Goal: Task Accomplishment & Management: Manage account settings

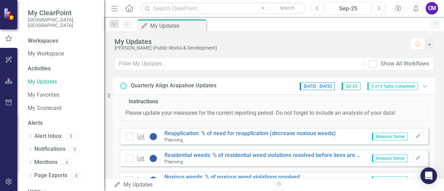
click at [6, 126] on div at bounding box center [8, 143] width 17 height 58
click at [42, 78] on link "My Updates" at bounding box center [62, 82] width 69 height 8
drag, startPoint x: 109, startPoint y: 95, endPoint x: 96, endPoint y: 93, distance: 12.9
click at [96, 93] on div "My ClearPoint [GEOGRAPHIC_DATA], CO Workspaces My Workspace Activities My Updat…" at bounding box center [52, 95] width 104 height 191
click at [161, 74] on div "Show All Workflows" at bounding box center [274, 67] width 340 height 18
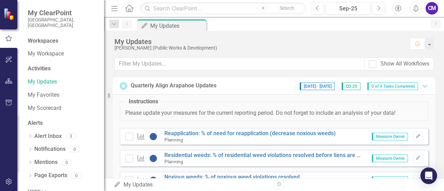
click at [254, 52] on div "My Updates [PERSON_NAME] (Public Works & Development) Home" at bounding box center [274, 44] width 340 height 27
click at [42, 38] on div "Workspaces" at bounding box center [43, 41] width 31 height 8
click at [43, 50] on link "My Workspace" at bounding box center [62, 54] width 69 height 8
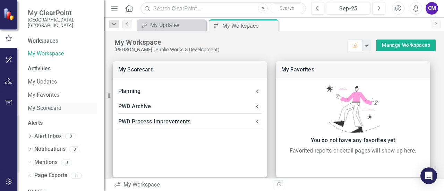
click at [46, 104] on link "My Scorecard" at bounding box center [62, 108] width 69 height 8
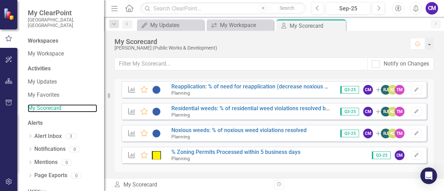
scroll to position [18, 0]
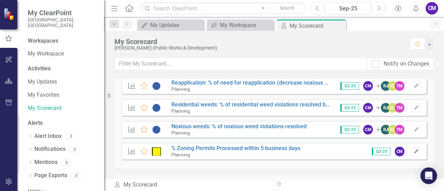
click at [414, 152] on icon "button" at bounding box center [416, 151] width 4 height 4
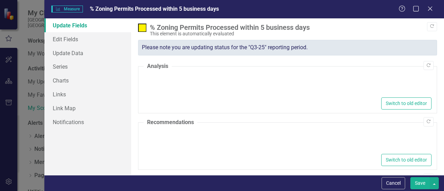
type textarea "<p>continuing to onboard 2 of 3 new staff members.</p> <p>Several permits appea…"
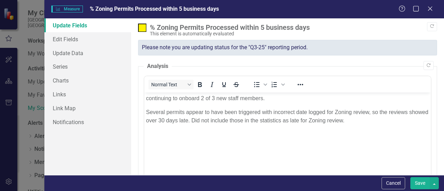
scroll to position [0, 0]
click at [433, 11] on icon "Close" at bounding box center [429, 8] width 9 height 7
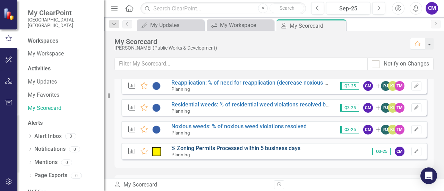
click at [215, 148] on link "% Zoning Permits Processed within 5 business days" at bounding box center [235, 148] width 129 height 7
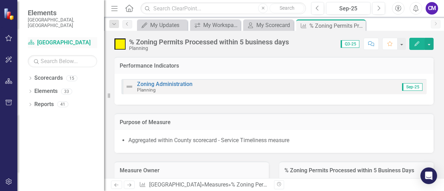
click at [56, 39] on link "Scorecard [GEOGRAPHIC_DATA]" at bounding box center [62, 43] width 69 height 8
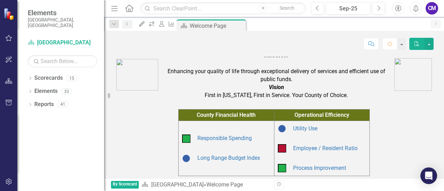
click at [236, 79] on td "Mission Enhancing your quality of life through exceptional delivery of services…" at bounding box center [276, 74] width 233 height 53
click at [48, 39] on link "Scorecard [GEOGRAPHIC_DATA]" at bounding box center [62, 43] width 69 height 8
click at [52, 37] on div "Scorecard [GEOGRAPHIC_DATA]" at bounding box center [62, 42] width 69 height 11
click at [85, 130] on div "Dropdown Scorecards 15 Dropdown Arapahoe County Provide Essential and Mandated …" at bounding box center [60, 131] width 87 height 119
click at [49, 41] on div "Scorecard [GEOGRAPHIC_DATA]" at bounding box center [62, 42] width 69 height 11
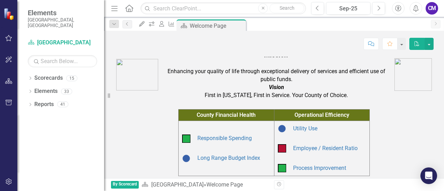
click at [270, 90] on em "Vision" at bounding box center [276, 87] width 15 height 7
click at [144, 23] on icon "My Updates" at bounding box center [141, 24] width 7 height 6
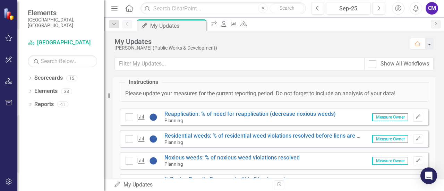
scroll to position [51, 0]
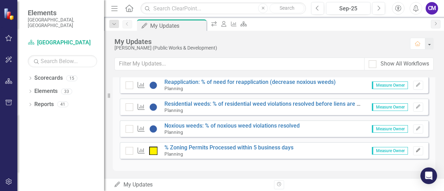
click at [415, 151] on icon "Edit" at bounding box center [417, 150] width 5 height 4
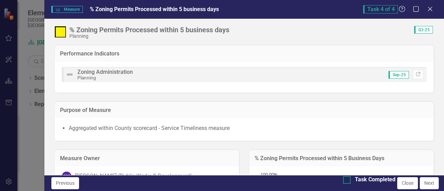
click at [343, 184] on div at bounding box center [347, 180] width 8 height 8
click at [343, 181] on input "Task Completed" at bounding box center [345, 178] width 5 height 5
checkbox input "true"
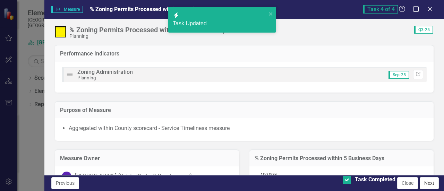
click at [422, 183] on button "Next" at bounding box center [429, 183] width 19 height 12
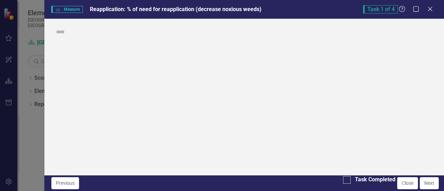
checkbox input "true"
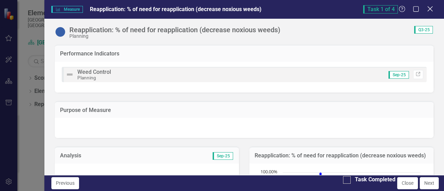
click at [430, 10] on icon "Close" at bounding box center [429, 9] width 9 height 7
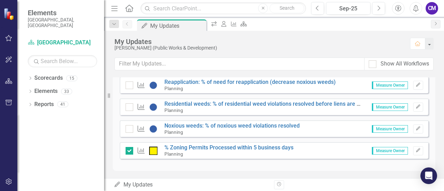
click at [29, 158] on div "Dropdown Scorecards 15 Dropdown Arapahoe County Provide Essential and Mandated …" at bounding box center [60, 131] width 87 height 119
click at [23, 132] on div "Dropdown Scorecards 15 Dropdown Arapahoe County Provide Essential and Mandated …" at bounding box center [60, 131] width 87 height 119
click at [260, 159] on div "Instructions Please update your measures for the current reporting period. Do n…" at bounding box center [274, 105] width 309 height 124
